Goal: Task Accomplishment & Management: Use online tool/utility

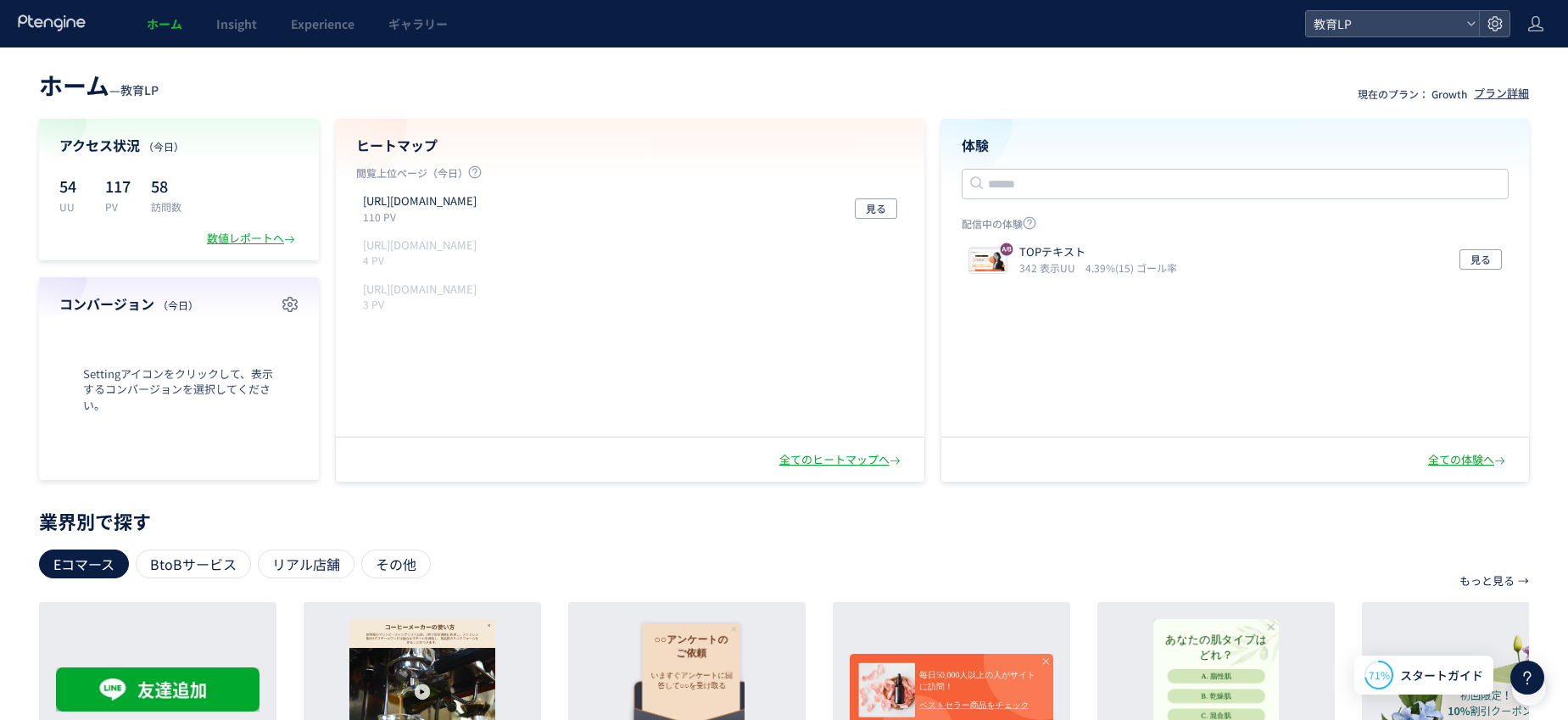
drag, startPoint x: 0, startPoint y: 0, endPoint x: 452, endPoint y: 47, distance: 454.4
click at [453, 47] on div "ホーム — 教育LP 現在のプラン： Growth プラン詳細 アクセス状況 （[DATE]） 54 UU 117 PV 58 訪問数 数値レポートへ コンバ…" at bounding box center [784, 577] width 1568 height 1060
click at [1482, 254] on span "見る" at bounding box center [1481, 260] width 21 height 21
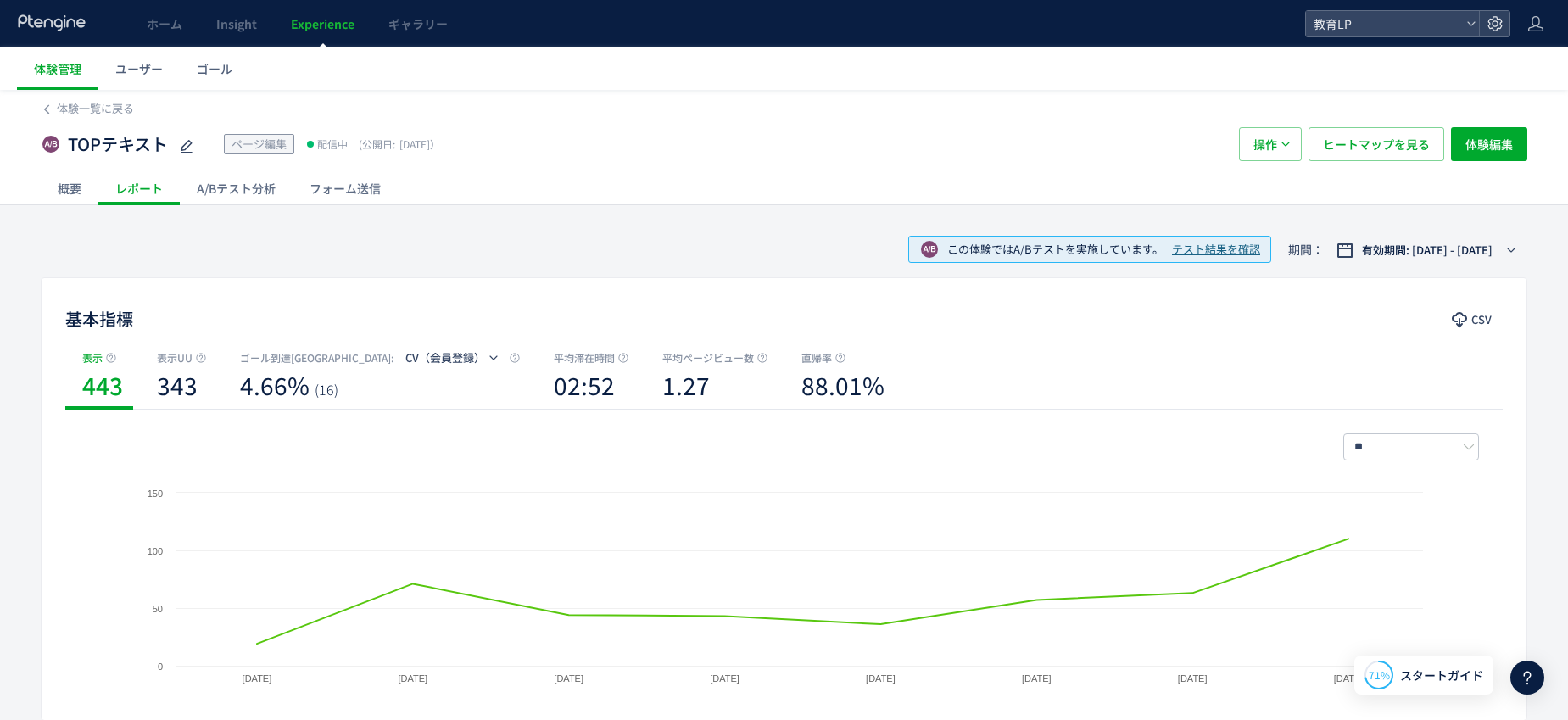
click at [1210, 247] on span "テスト結果を確認" at bounding box center [1217, 250] width 89 height 16
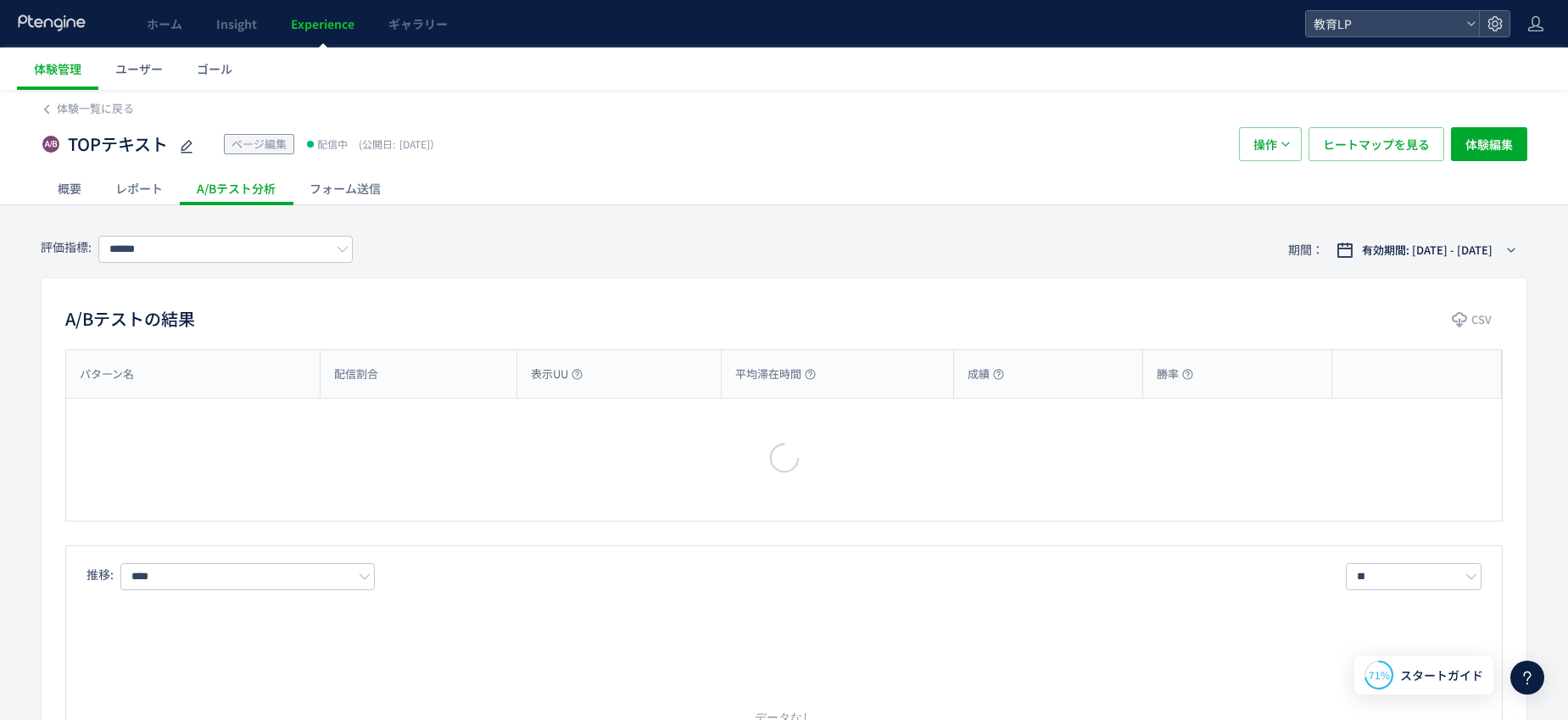
type input "********"
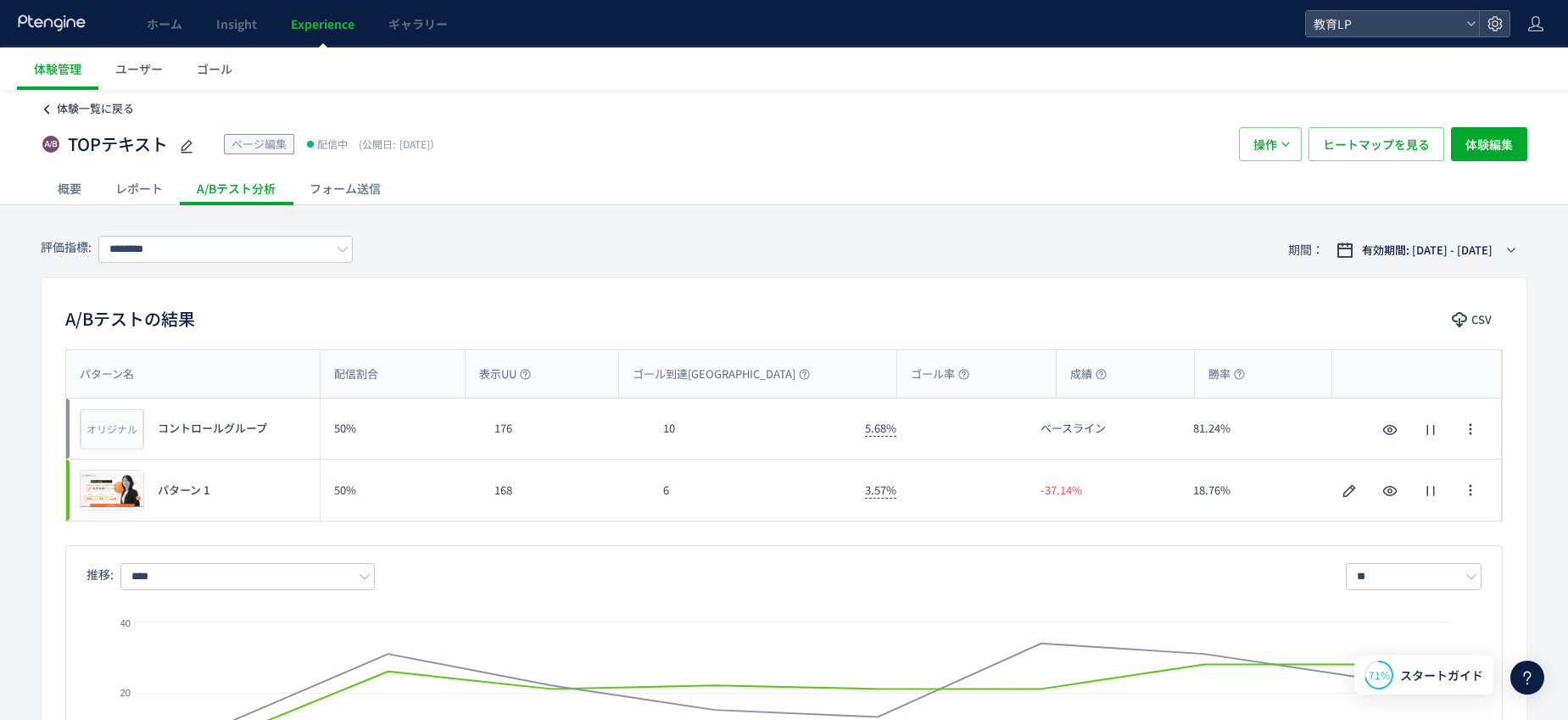
click at [114, 115] on span "体験一覧に戻る" at bounding box center [95, 107] width 77 height 16
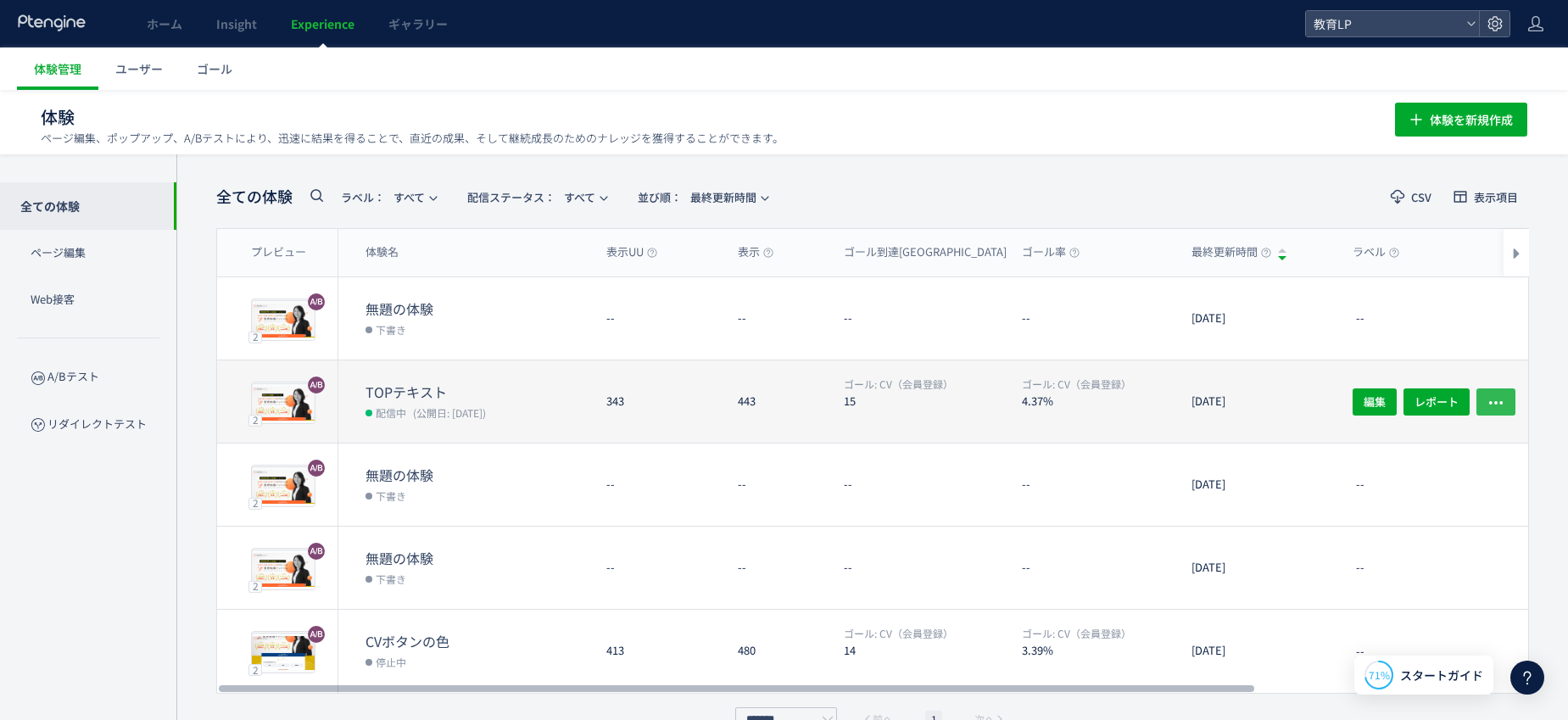
click at [1495, 394] on icon "button" at bounding box center [1496, 402] width 17 height 17
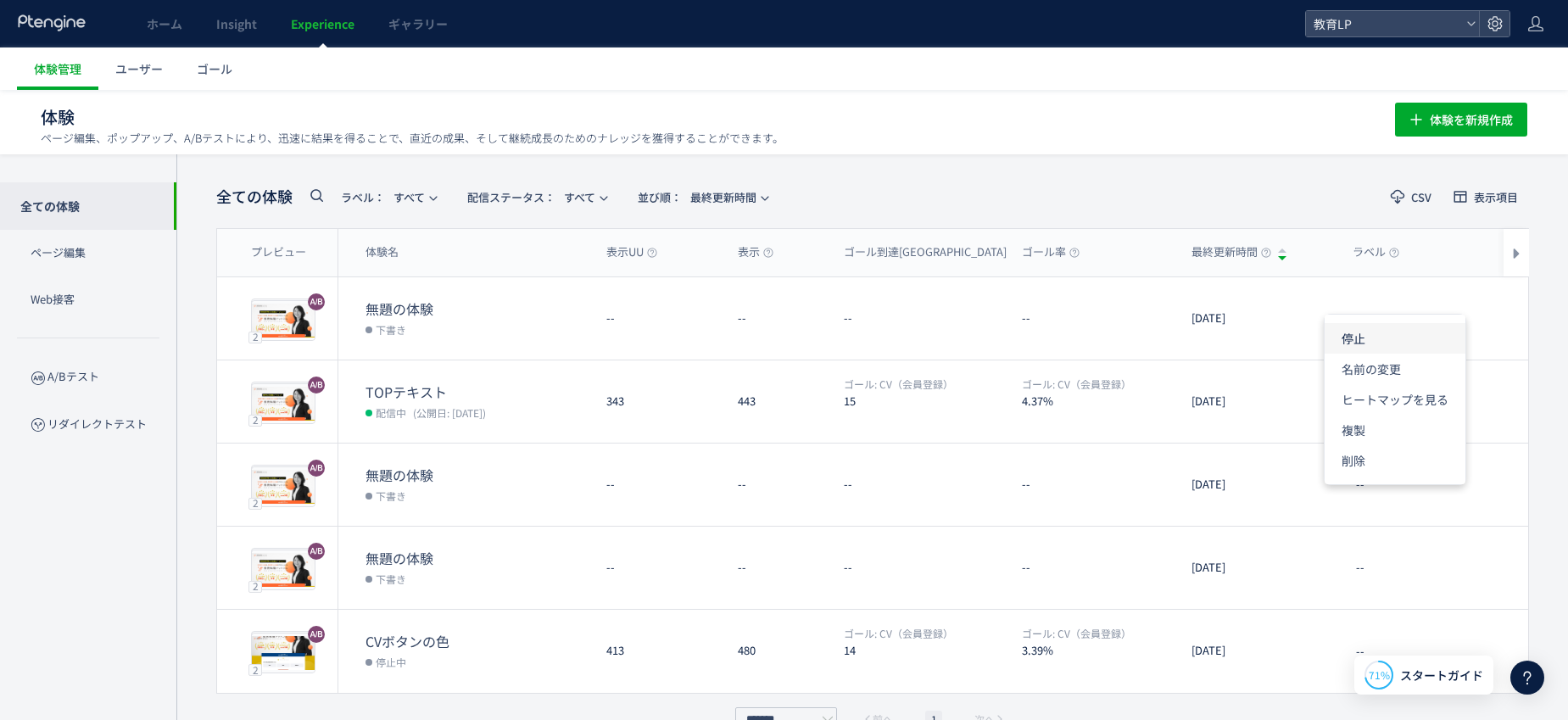
click at [1379, 349] on li "停止" at bounding box center [1395, 338] width 140 height 30
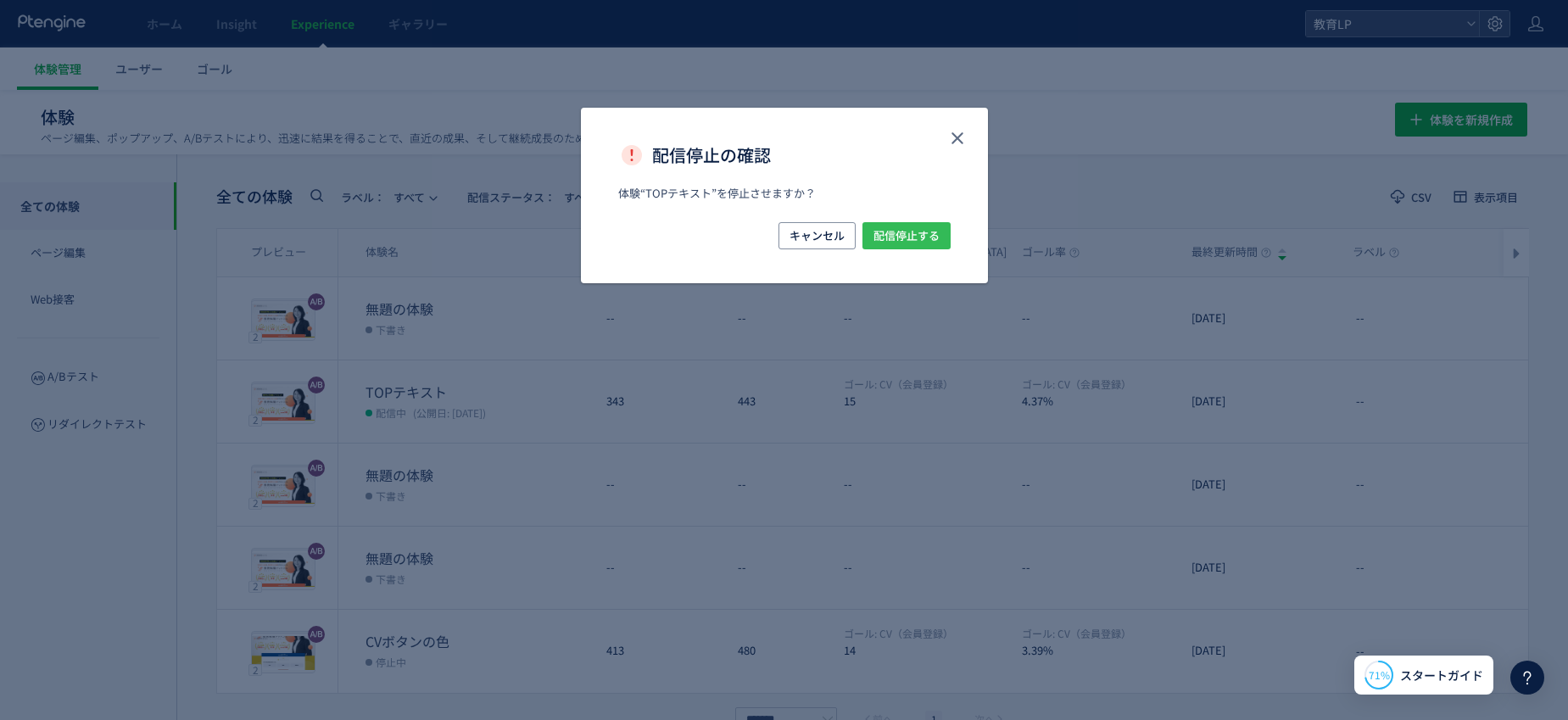
click at [895, 235] on span "配信停止する" at bounding box center [906, 236] width 66 height 27
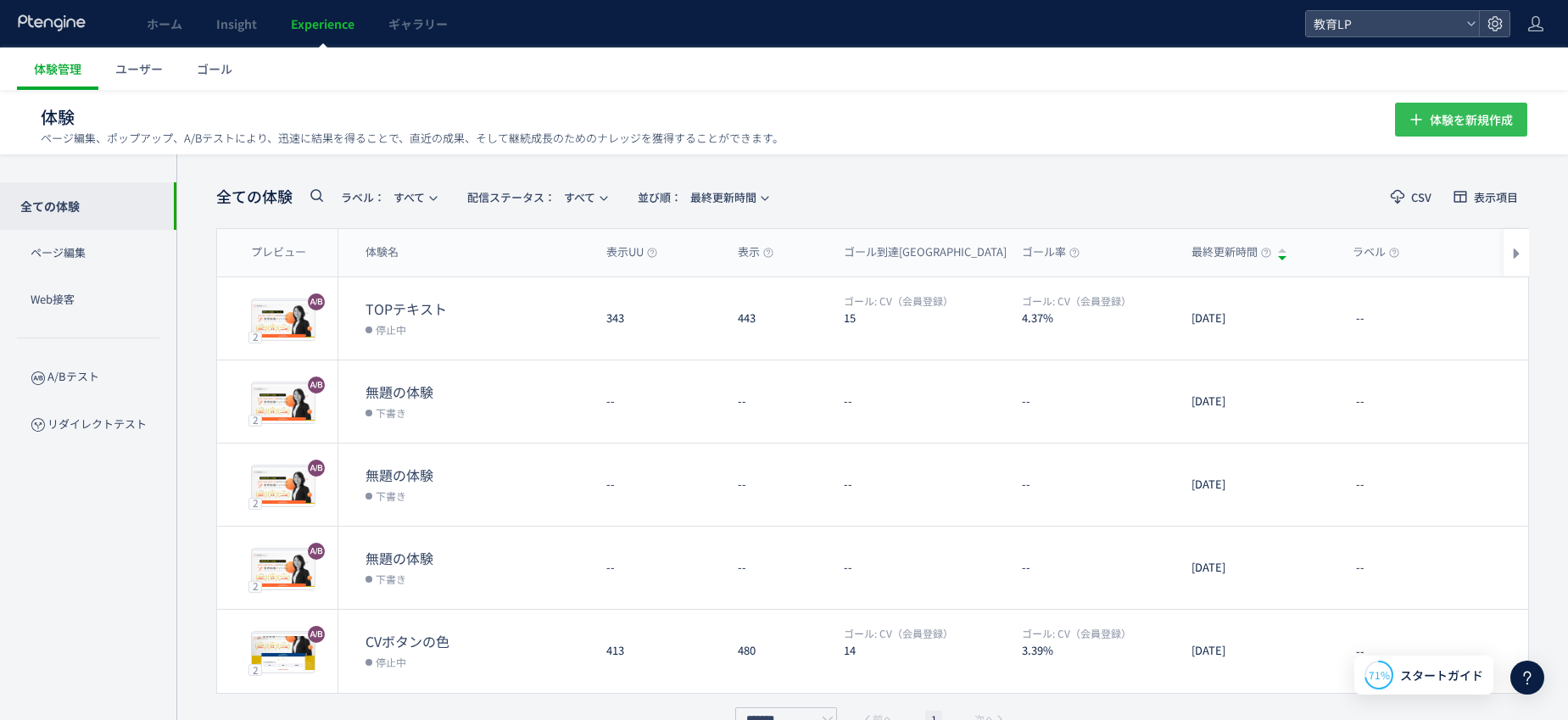
click at [1409, 122] on icon "button" at bounding box center [1416, 120] width 21 height 21
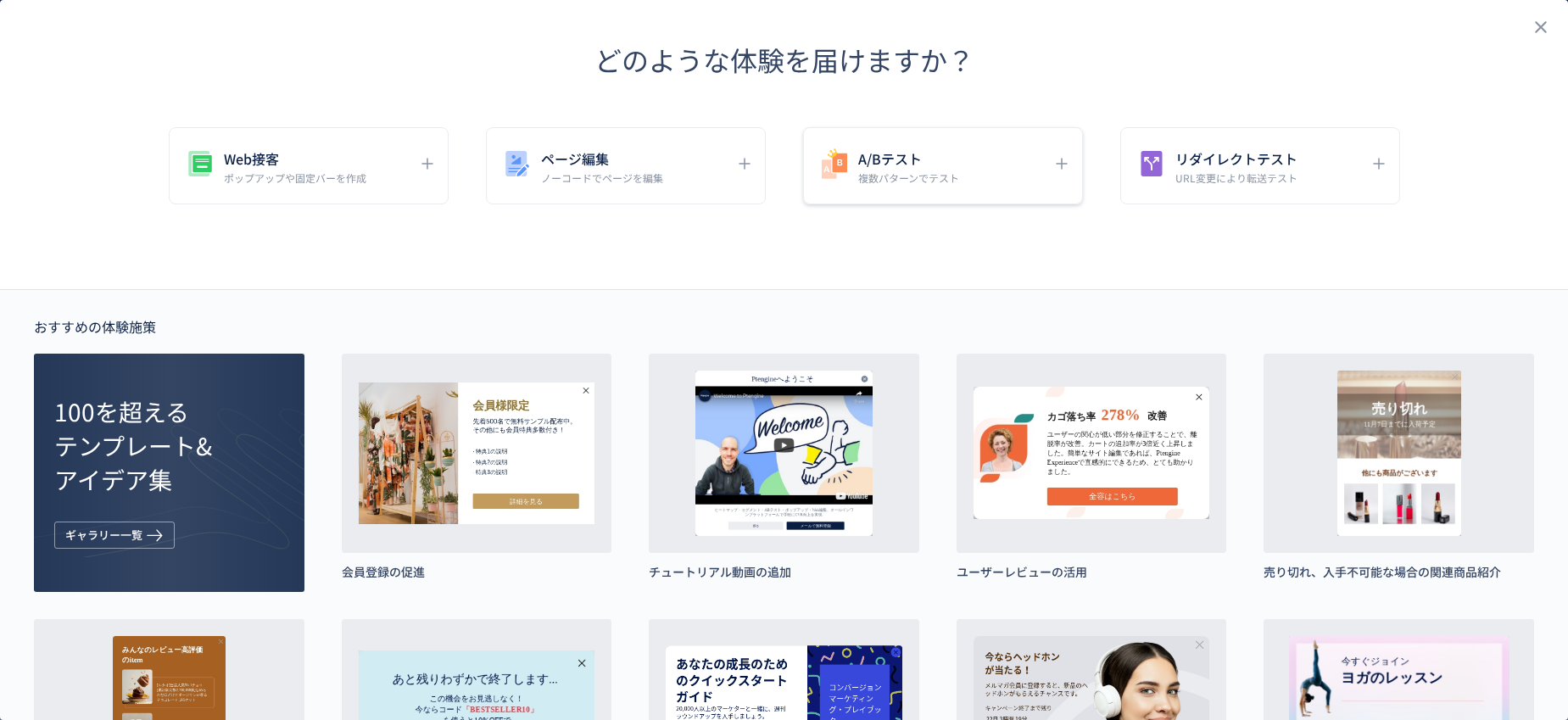
click at [949, 166] on h5 "A/Bテスト" at bounding box center [908, 158] width 101 height 24
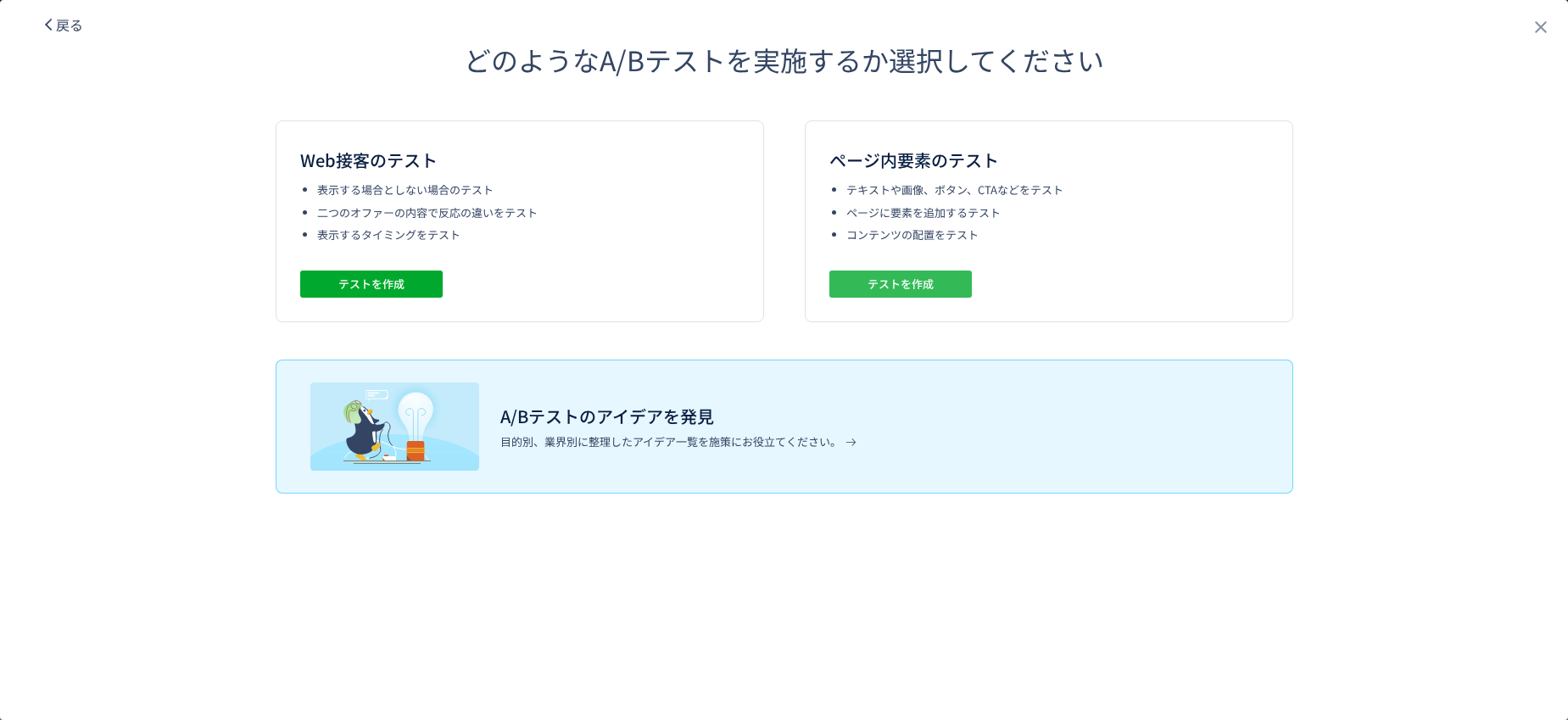
click at [873, 285] on span "テストを作成" at bounding box center [901, 284] width 66 height 27
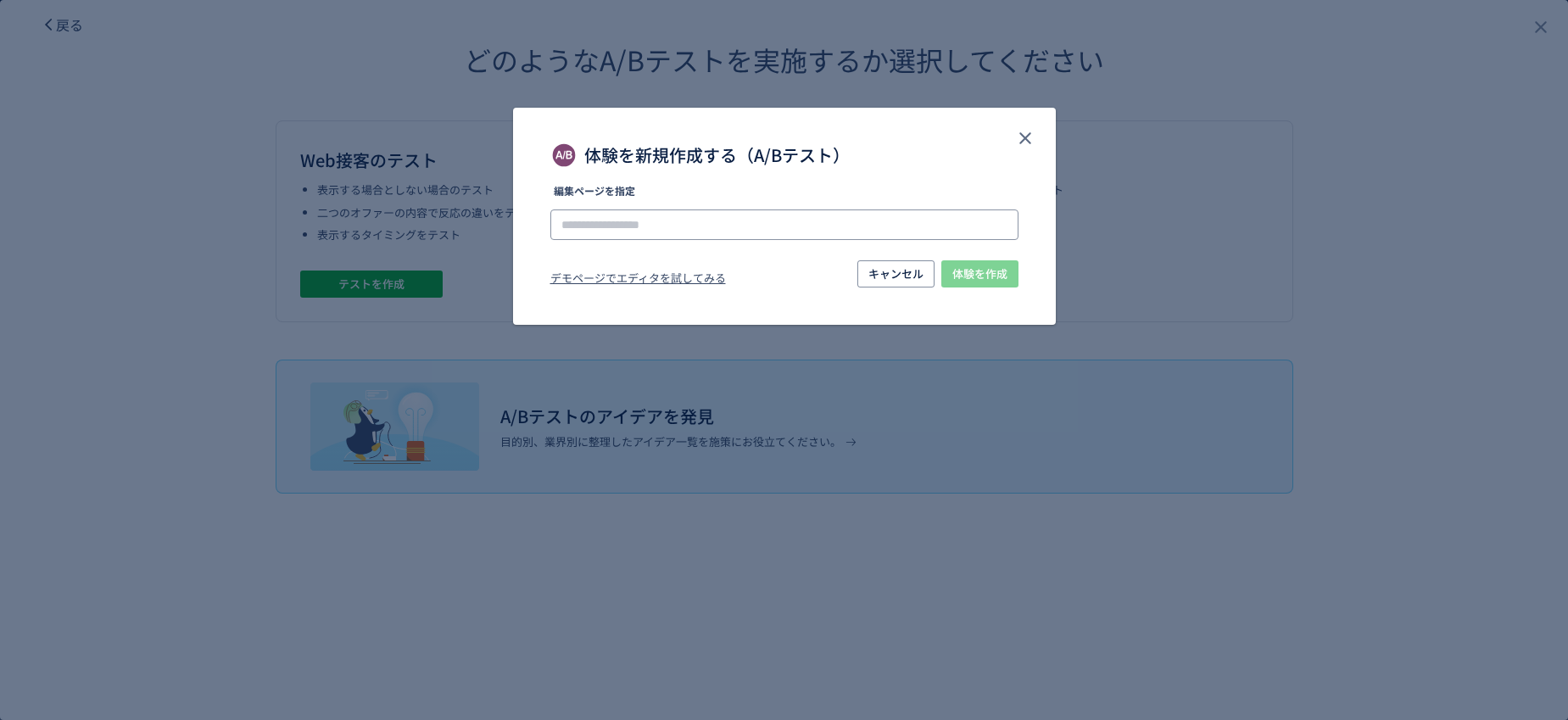
click at [798, 225] on input "体験を新規作成する（A/Bテスト）" at bounding box center [784, 224] width 468 height 30
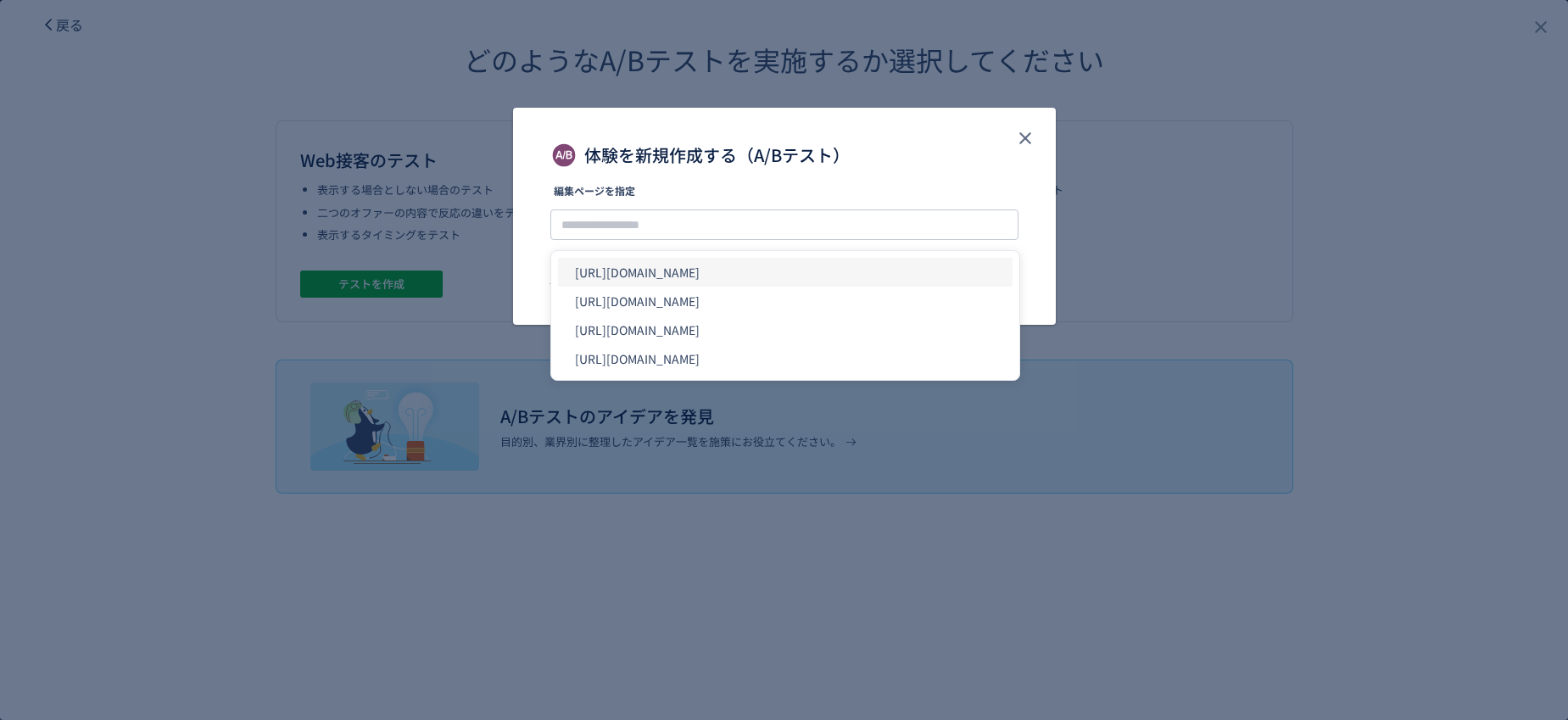
click at [715, 270] on li "[URL][DOMAIN_NAME]" at bounding box center [785, 272] width 454 height 29
type input "**********"
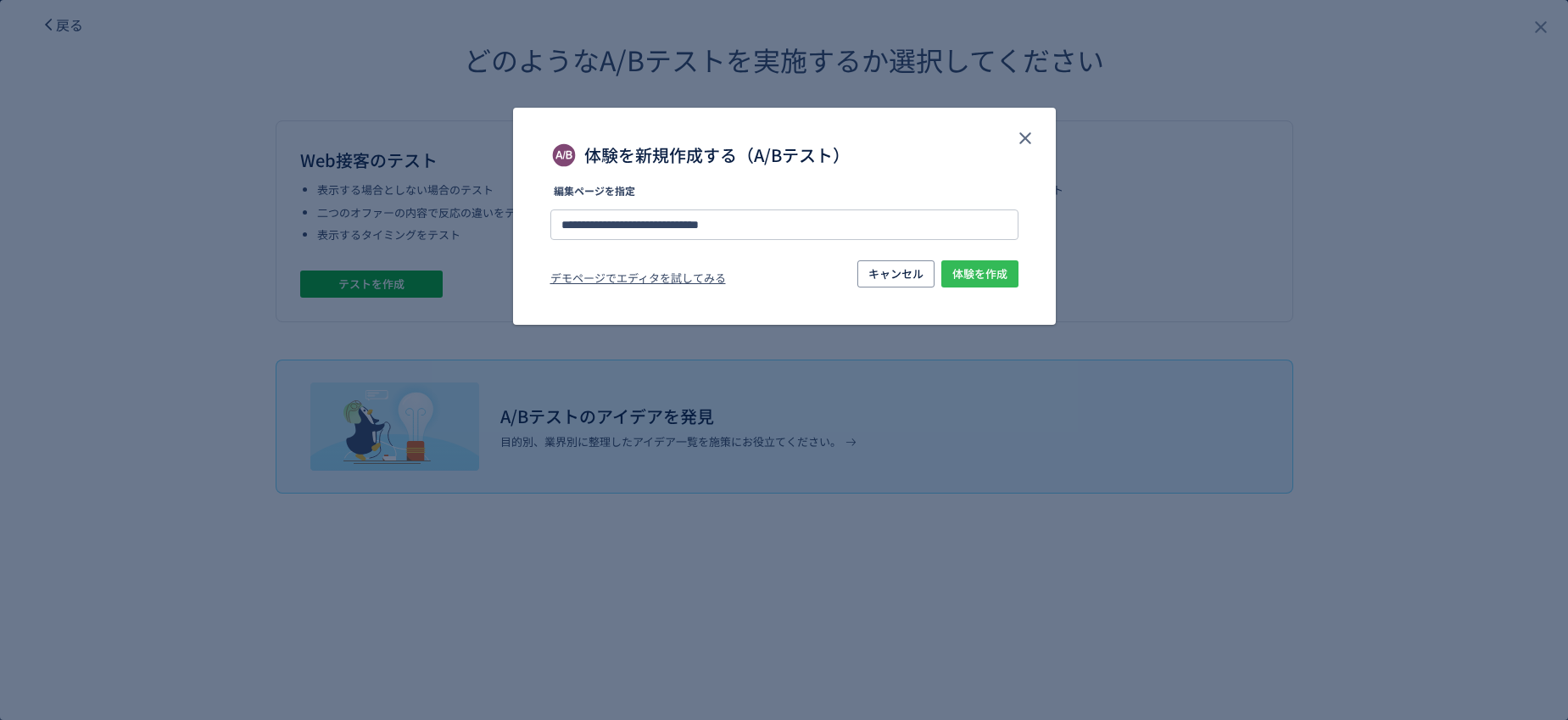
click at [988, 275] on span "体験を作成" at bounding box center [980, 273] width 56 height 27
